Goal: Task Accomplishment & Management: Complete application form

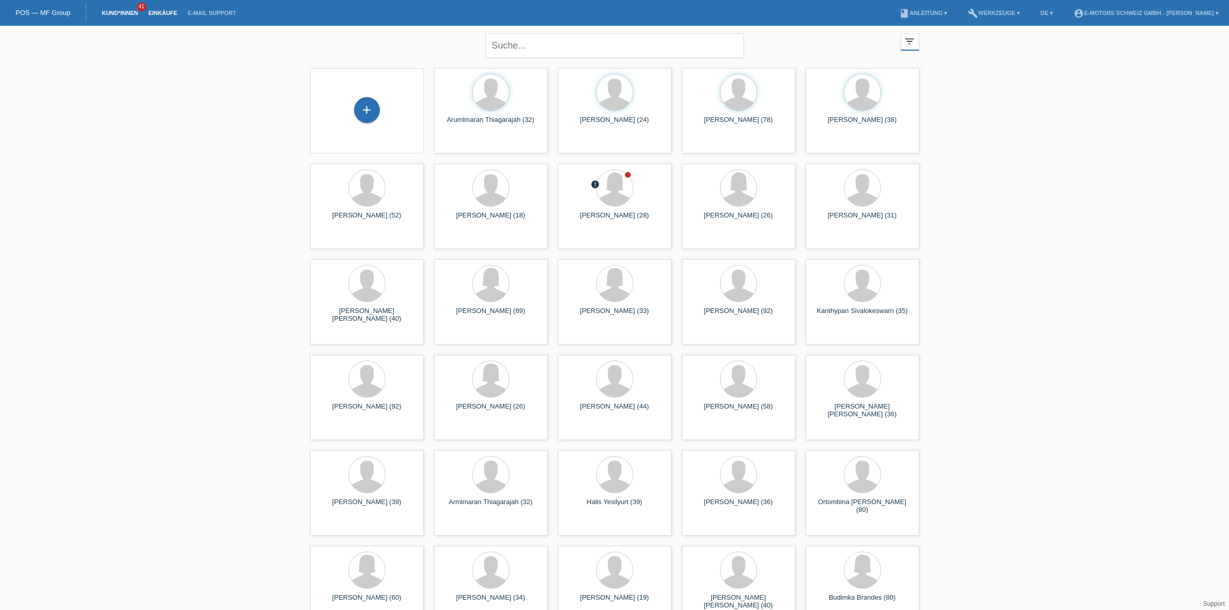
click at [159, 14] on link "Einkäufe" at bounding box center [162, 13] width 39 height 6
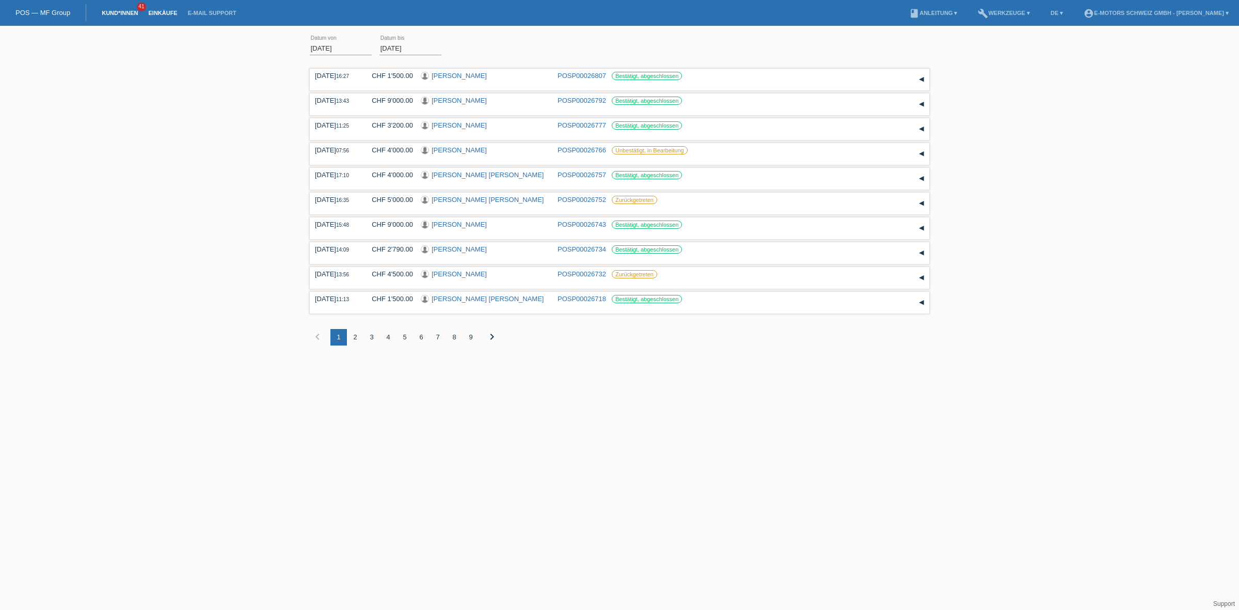
click at [114, 10] on link "Kund*innen" at bounding box center [120, 13] width 46 height 6
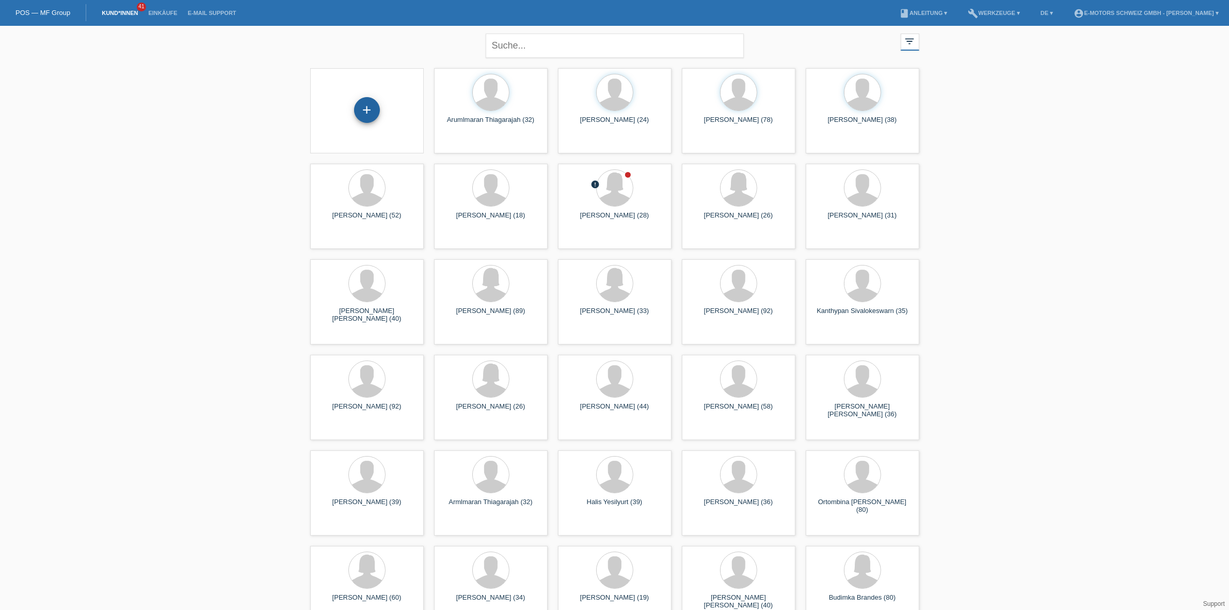
click at [361, 120] on div "+" at bounding box center [367, 110] width 26 height 26
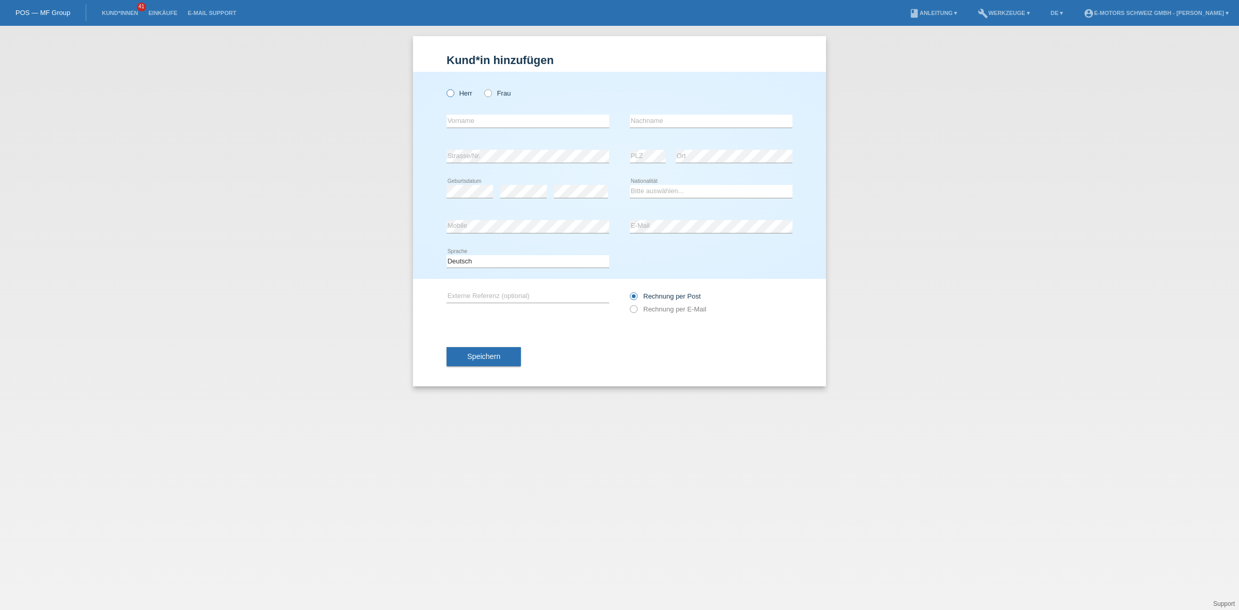
click at [445, 88] on icon at bounding box center [445, 88] width 0 height 0
click at [450, 96] on input "Herr" at bounding box center [450, 92] width 7 height 7
radio input "true"
click at [651, 194] on select "Bitte auswählen... Schweiz Deutschland Liechtenstein Österreich ------------ Af…" at bounding box center [711, 191] width 163 height 12
click at [630, 185] on select "Bitte auswählen... Schweiz Deutschland Liechtenstein Österreich ------------ Af…" at bounding box center [711, 191] width 163 height 12
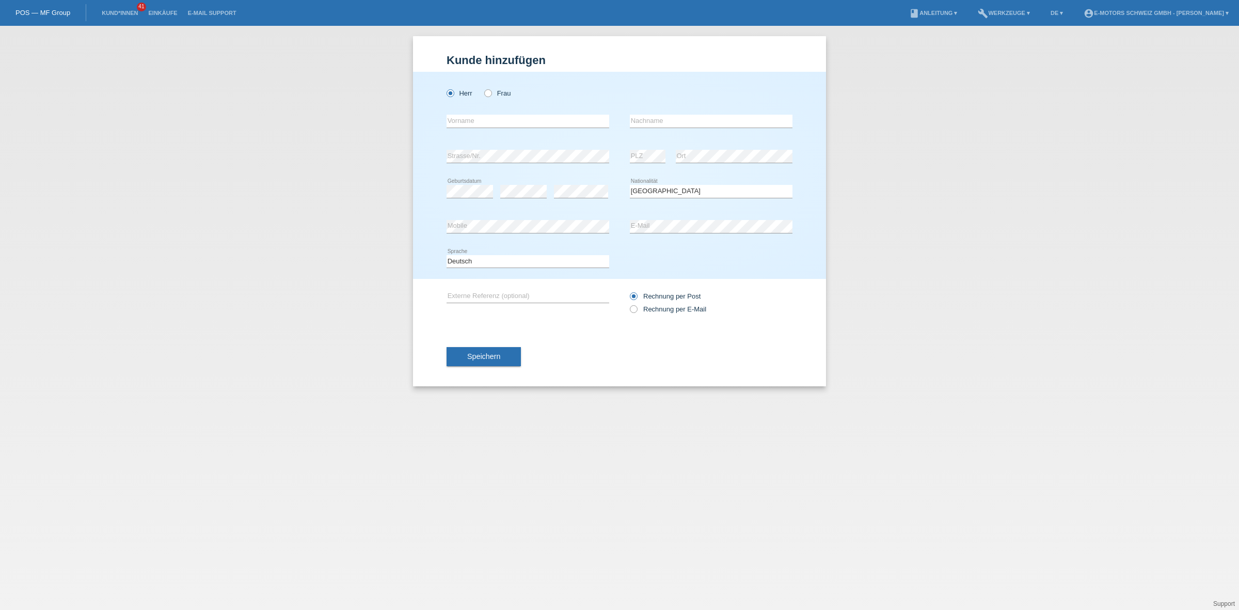
click at [767, 262] on div "Deutsch Français Italiano English error Sprache" at bounding box center [620, 261] width 346 height 35
click at [646, 189] on select "Bitte auswählen... Schweiz Deutschland Liechtenstein Österreich ------------ Af…" at bounding box center [711, 191] width 163 height 12
select select "PK"
click at [630, 185] on select "Bitte auswählen... Schweiz Deutschland Liechtenstein Österreich ------------ Af…" at bounding box center [711, 191] width 163 height 12
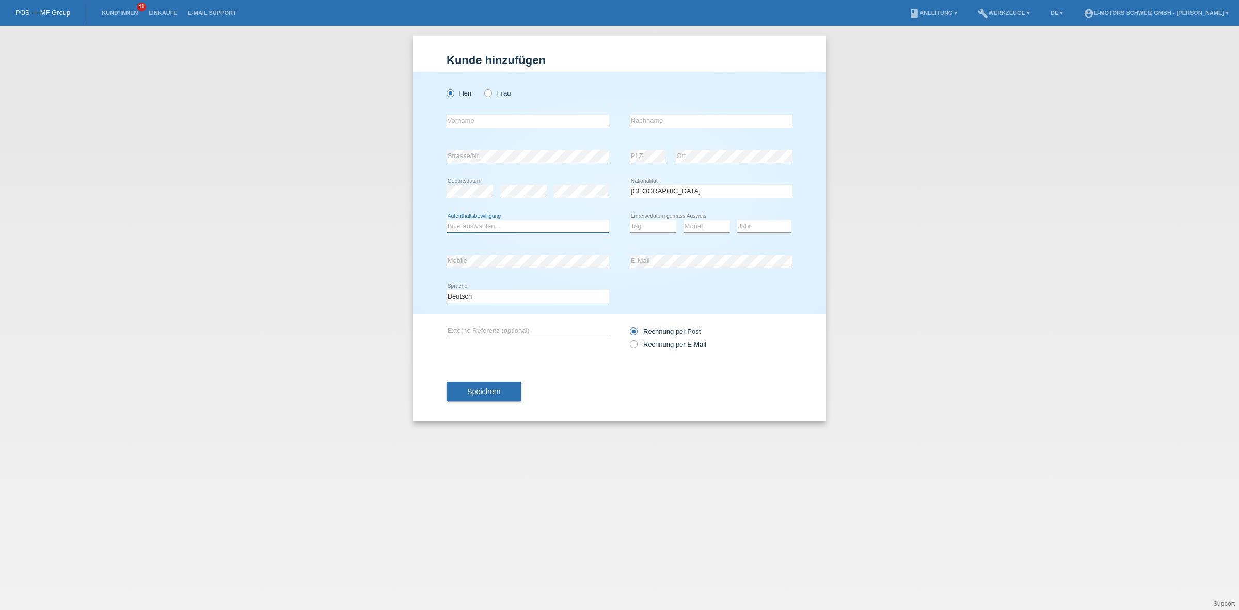
click at [532, 224] on select "Bitte auswählen... C B B - Flüchtlingsstatus Andere" at bounding box center [528, 226] width 163 height 12
select select "C"
click at [447, 220] on select "Bitte auswählen... C B B - Flüchtlingsstatus Andere" at bounding box center [528, 226] width 163 height 12
click at [509, 122] on input "text" at bounding box center [528, 121] width 163 height 13
type input "[PERSON_NAME]"
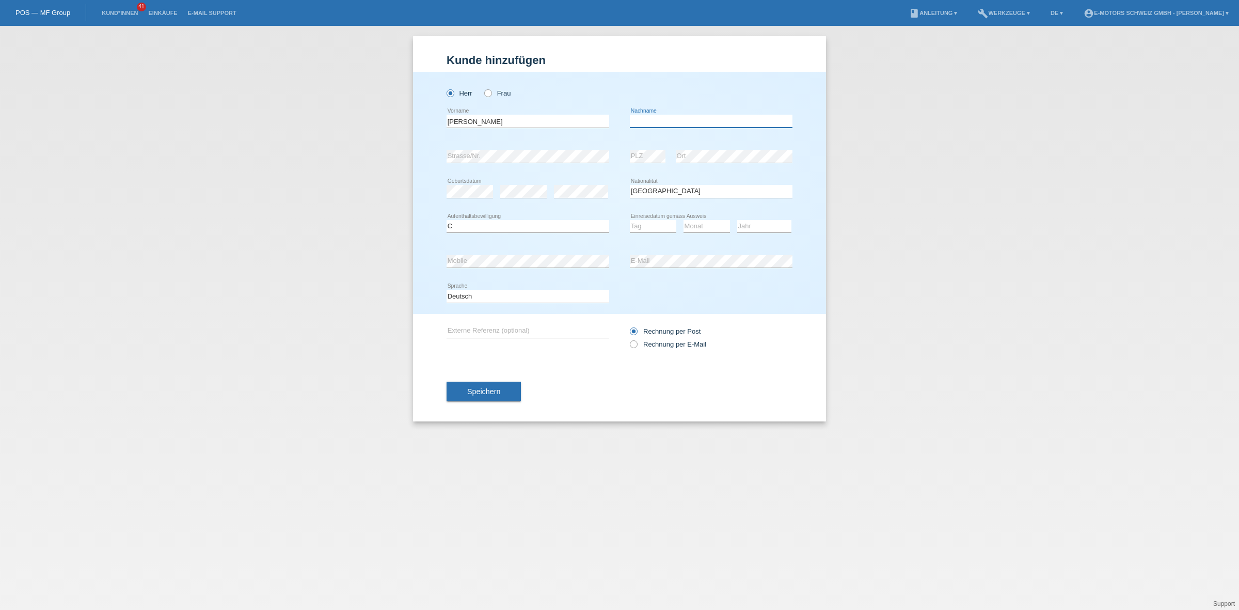
click at [661, 119] on input "text" at bounding box center [711, 121] width 163 height 13
type input "[PERSON_NAME]"
click at [642, 229] on select "Tag 01 02 03 04 05 06 07 08 09 10 11" at bounding box center [653, 226] width 46 height 12
select select "05"
click at [630, 220] on select "Tag 01 02 03 04 05 06 07 08 09 10 11" at bounding box center [653, 226] width 46 height 12
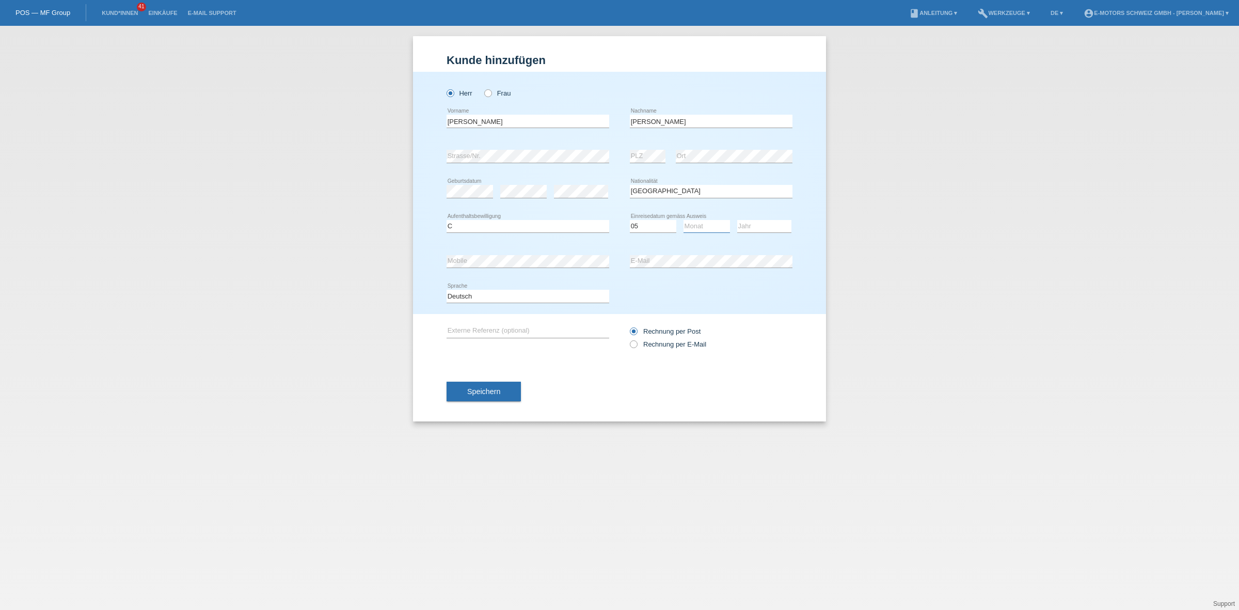
click at [711, 226] on select "Monat 01 02 03 04 05 06 07 08 09 10 11" at bounding box center [707, 226] width 46 height 12
select select "05"
click at [684, 220] on select "Monat 01 02 03 04 05 06 07 08 09 10 11" at bounding box center [707, 226] width 46 height 12
click at [760, 227] on select "Jahr 2025 2024 2023 2022 2021 2020 2019 2018 2017 2016 2015 2014 2013 2012 2011…" at bounding box center [764, 226] width 54 height 12
select select "1992"
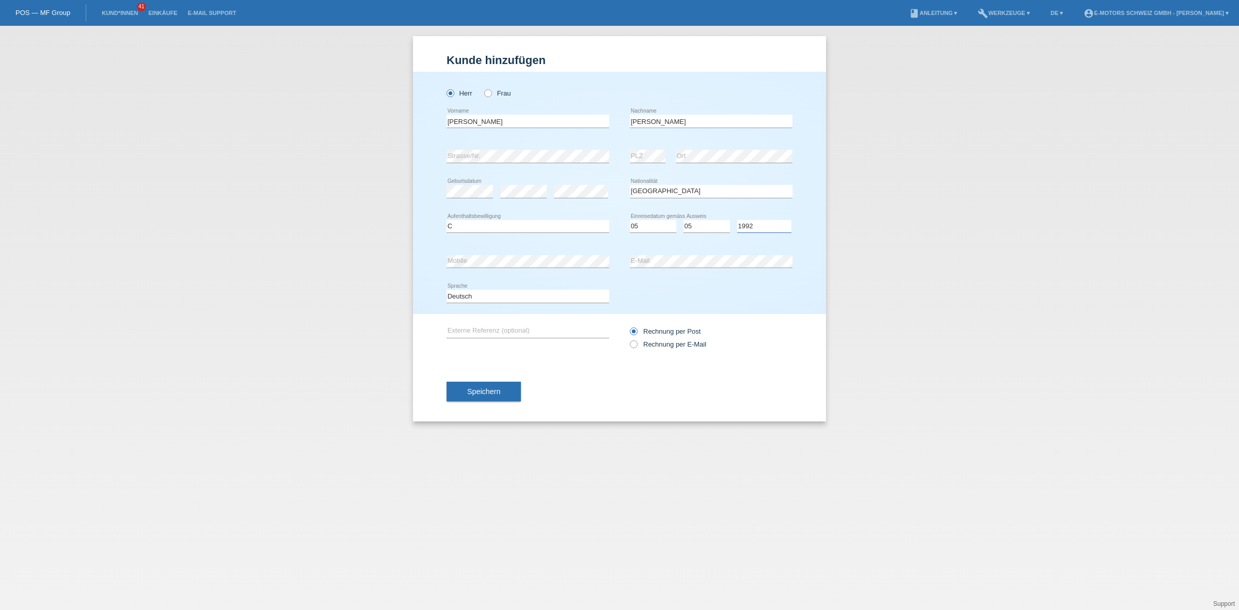
click at [737, 220] on select "Jahr 2025 2024 2023 2022 2021 2020 2019 2018 2017 2016 2015 2014 2013 2012 2011…" at bounding box center [764, 226] width 54 height 12
click at [491, 387] on span "Speichern" at bounding box center [483, 391] width 33 height 8
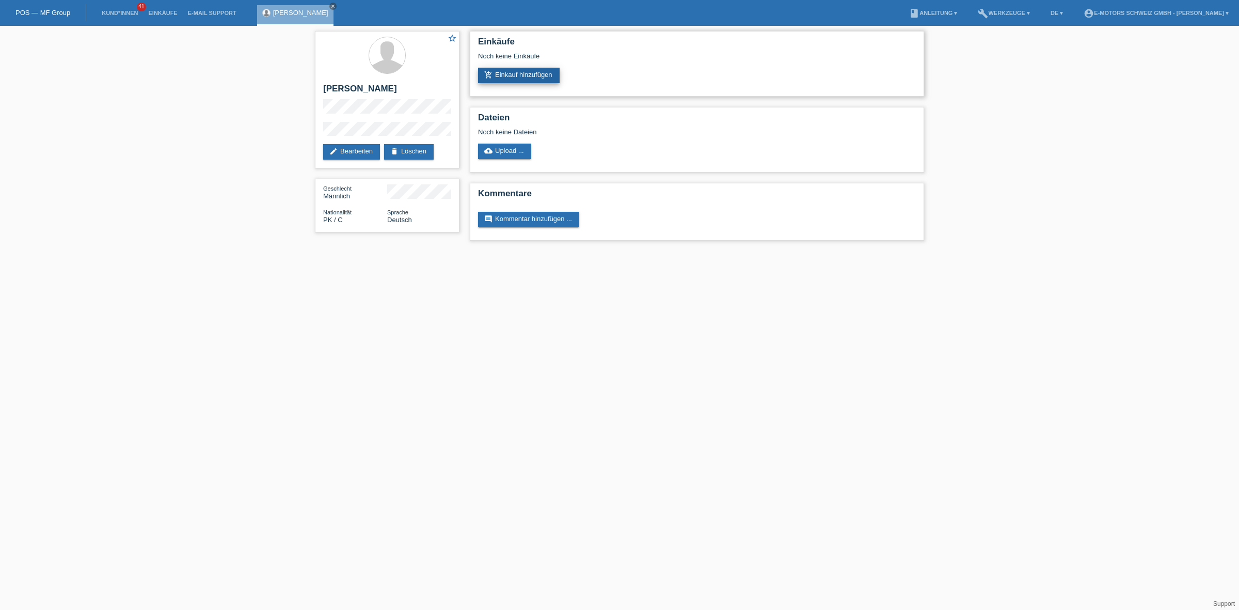
click at [515, 73] on link "add_shopping_cart Einkauf hinzufügen" at bounding box center [519, 75] width 82 height 15
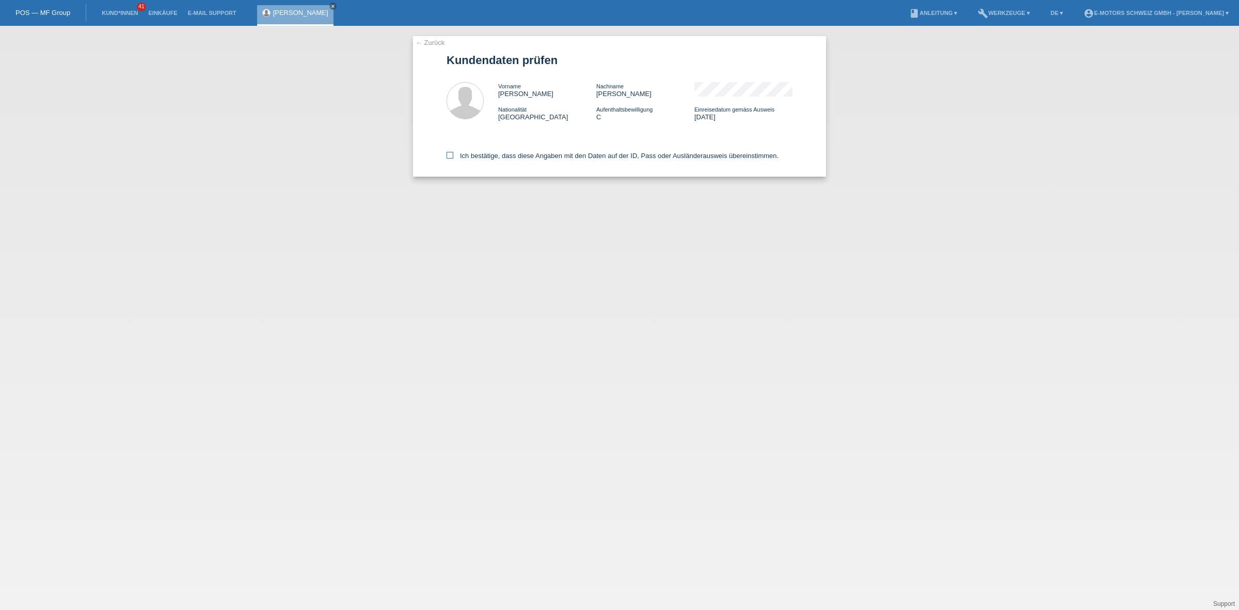
click at [504, 152] on label "Ich bestätige, dass diese Angaben mit den Daten auf der ID, Pass oder Ausländer…" at bounding box center [613, 156] width 332 height 8
click at [453, 152] on input "Ich bestätige, dass diese Angaben mit den Daten auf der ID, Pass oder Ausländer…" at bounding box center [450, 155] width 7 height 7
checkbox input "true"
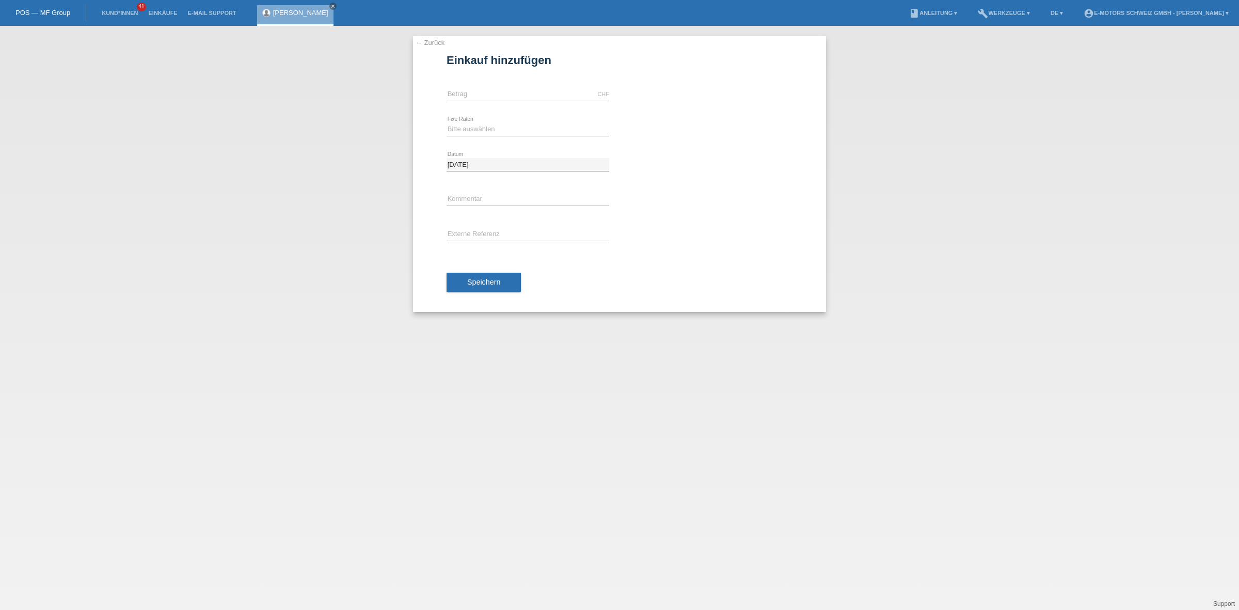
click at [499, 84] on div "CHF error [GEOGRAPHIC_DATA]" at bounding box center [528, 94] width 163 height 35
click at [496, 96] on input "text" at bounding box center [528, 94] width 163 height 13
type input "5000.00"
click at [461, 124] on select "Bitte auswählen 12 Raten 24 Raten 36 Raten 48 Raten" at bounding box center [528, 129] width 163 height 12
select select "214"
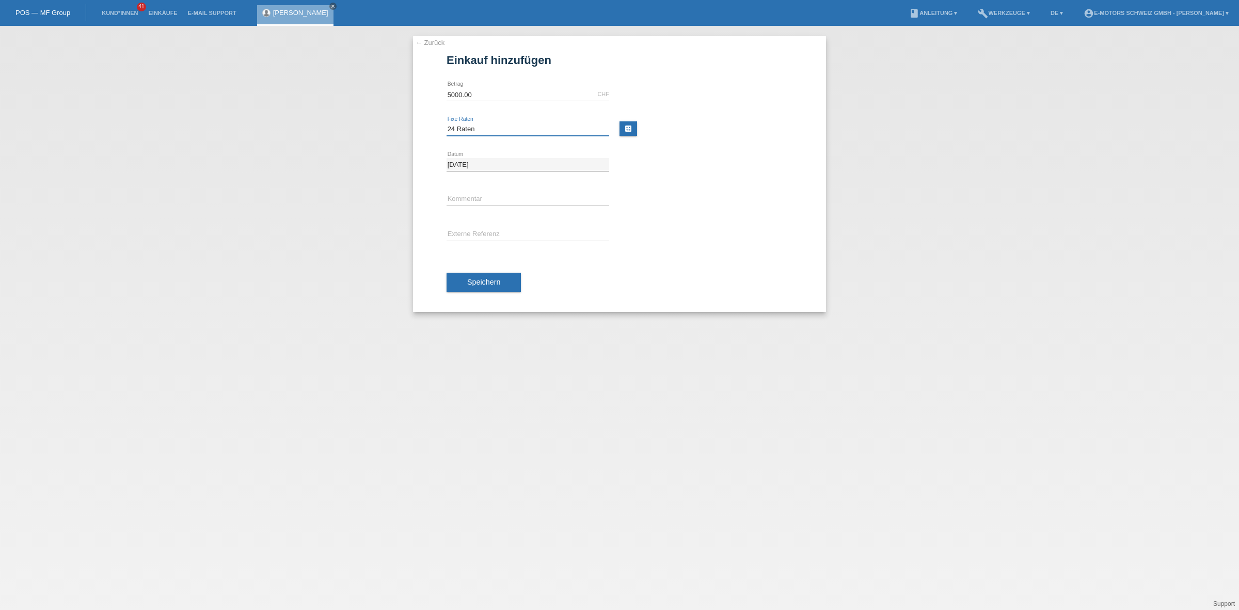
click at [447, 123] on select "Bitte auswählen 12 Raten 24 Raten 36 Raten 48 Raten" at bounding box center [528, 129] width 163 height 12
click at [493, 279] on span "Speichern" at bounding box center [483, 282] width 33 height 8
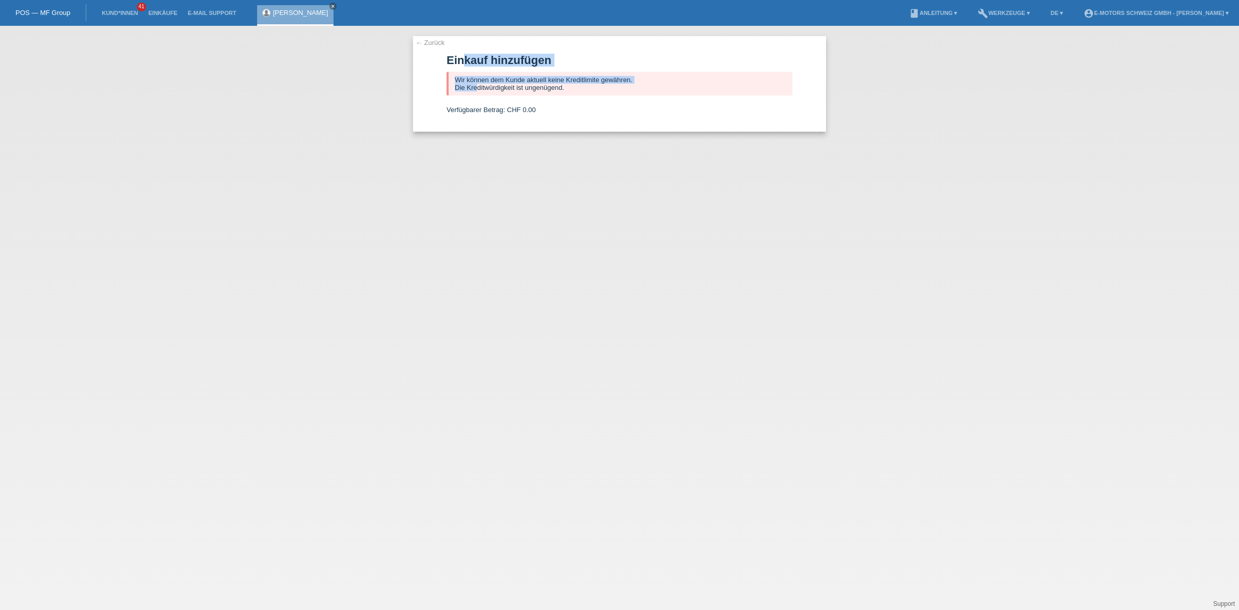
drag, startPoint x: 467, startPoint y: 52, endPoint x: 477, endPoint y: 90, distance: 39.8
click at [477, 90] on div "← Zurück Einkauf hinzufügen Wir können dem Kunde aktuell keine Kreditlimite gew…" at bounding box center [619, 84] width 413 height 96
click at [429, 50] on div "← Zurück Einkauf hinzufügen Wir können dem Kunde aktuell keine Kreditlimite gew…" at bounding box center [619, 84] width 413 height 96
click at [287, 11] on link "[PERSON_NAME]" at bounding box center [300, 13] width 55 height 8
